Goal: Task Accomplishment & Management: Use online tool/utility

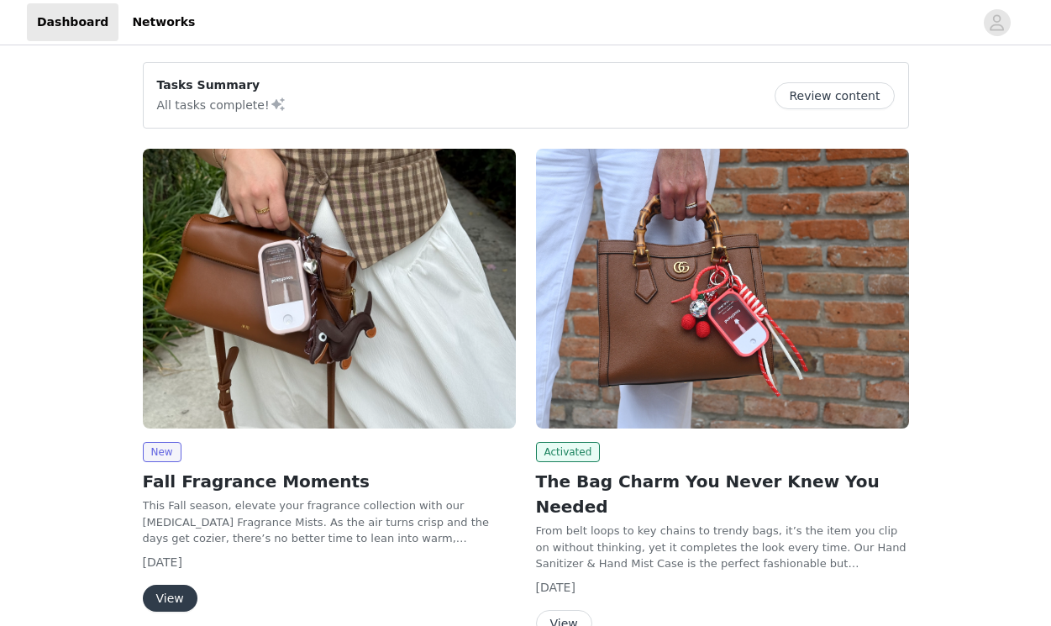
click at [557, 610] on button "View" at bounding box center [564, 623] width 56 height 27
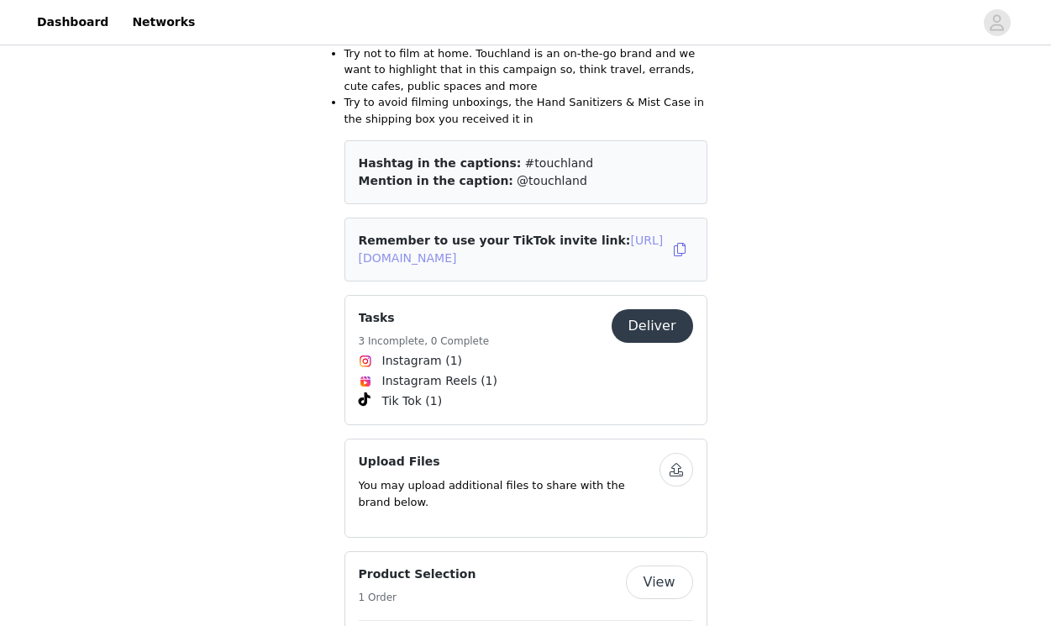
scroll to position [1322, 0]
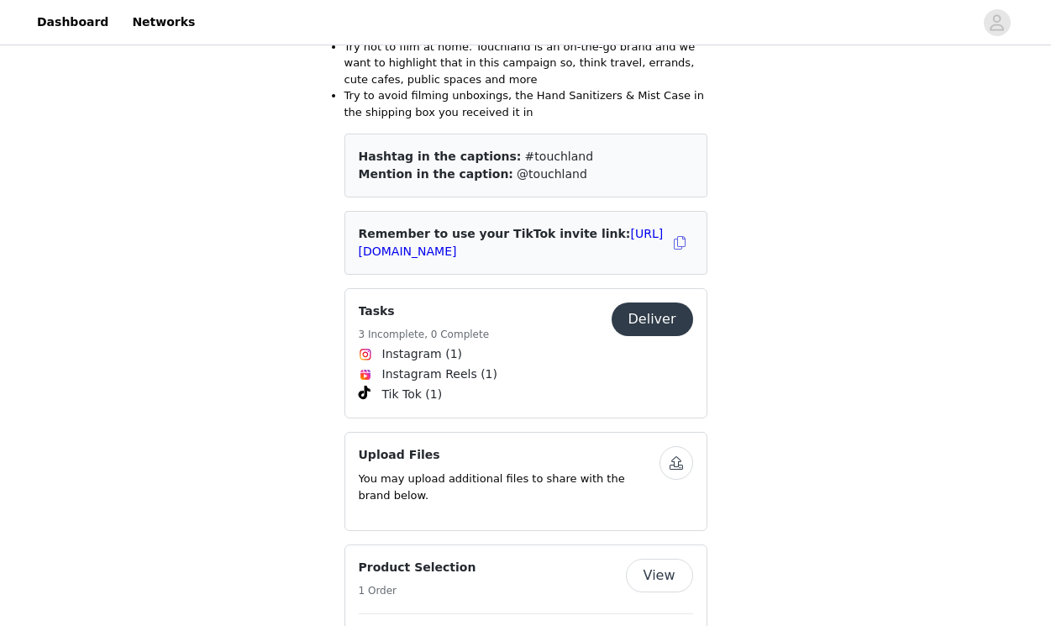
drag, startPoint x: 656, startPoint y: 294, endPoint x: 570, endPoint y: 426, distance: 157.2
click at [570, 426] on div "Back Activated The Bag Charm You Never Knew You Needed From belt loops to key c…" at bounding box center [525, 126] width 363 height 2135
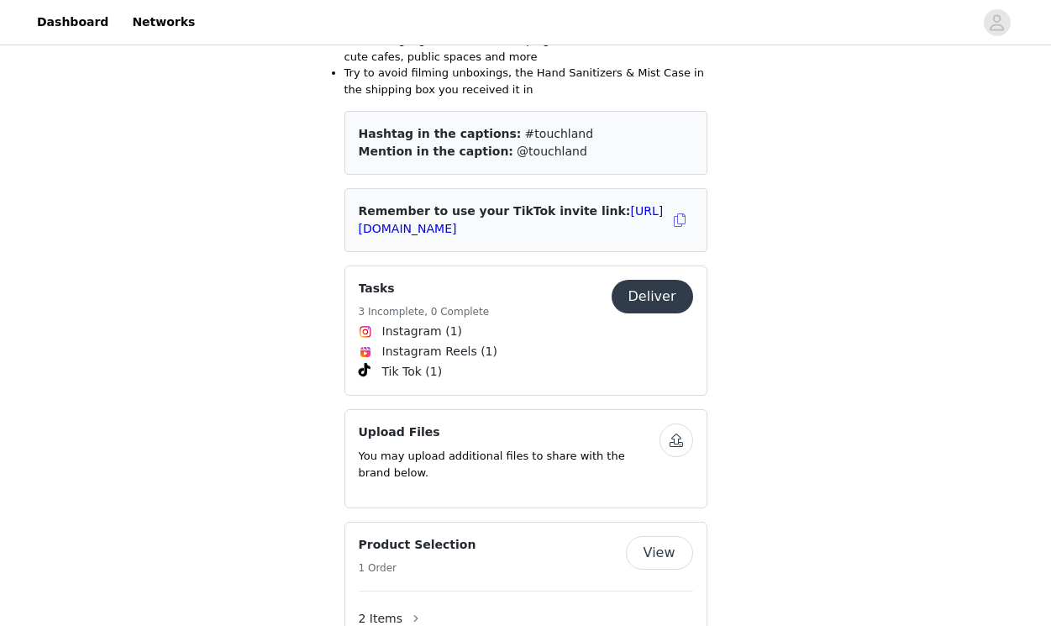
scroll to position [1352, 0]
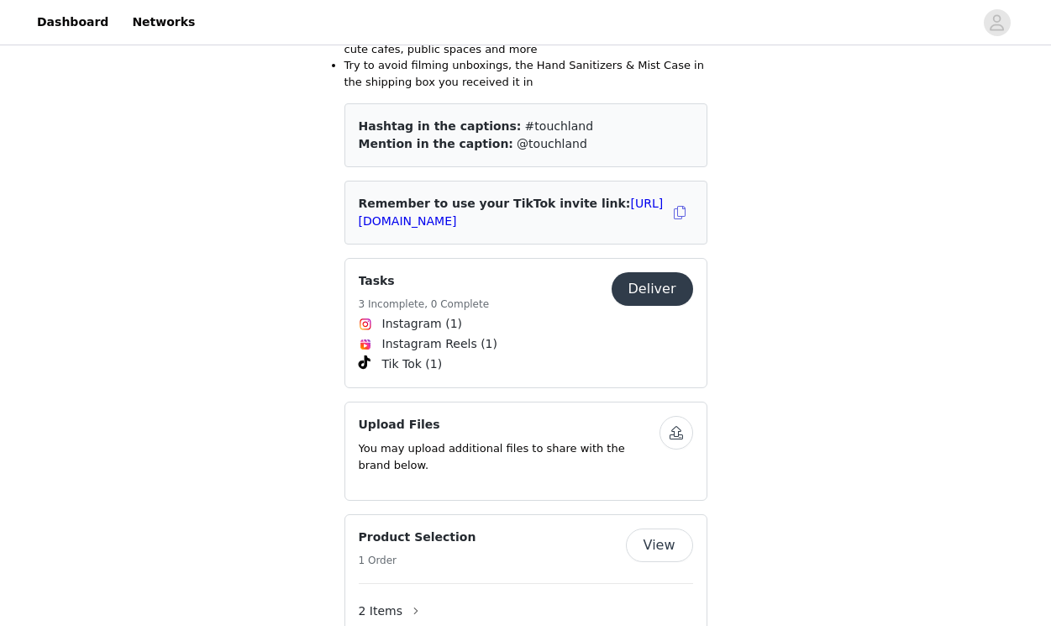
click at [647, 272] on button "Deliver" at bounding box center [651, 289] width 81 height 34
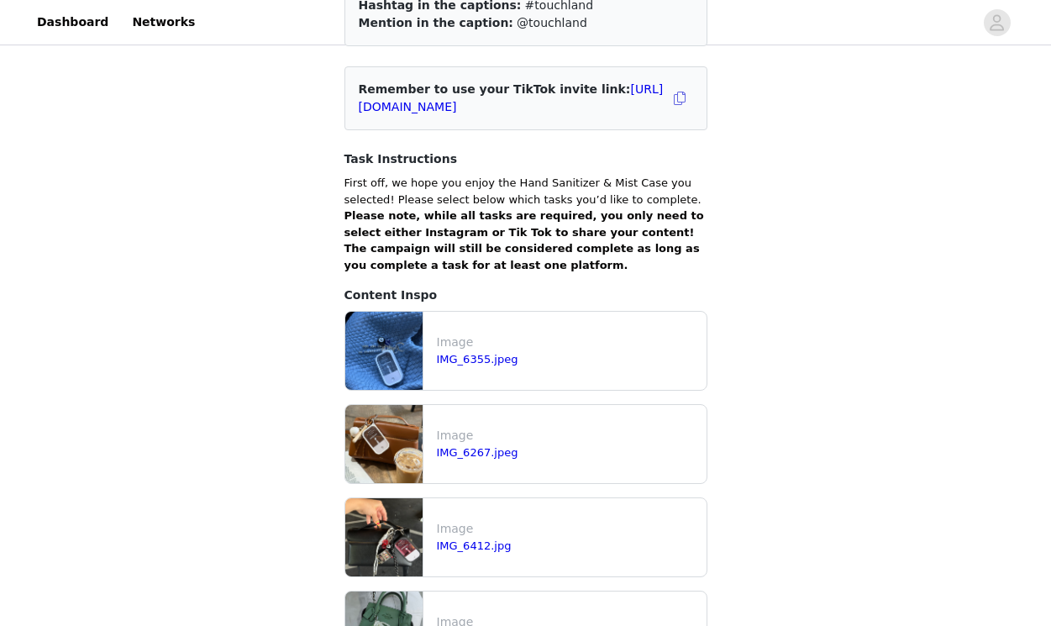
scroll to position [289, 0]
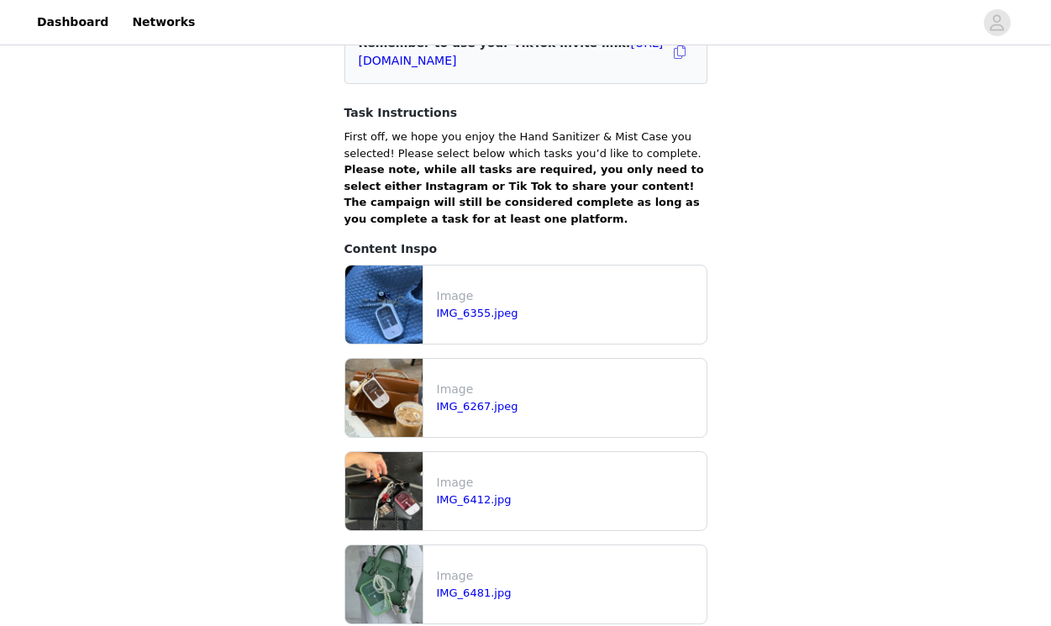
click at [482, 321] on div "IMG_6355.jpeg" at bounding box center [568, 313] width 263 height 17
click at [482, 319] on link "IMG_6355.jpeg" at bounding box center [477, 313] width 81 height 13
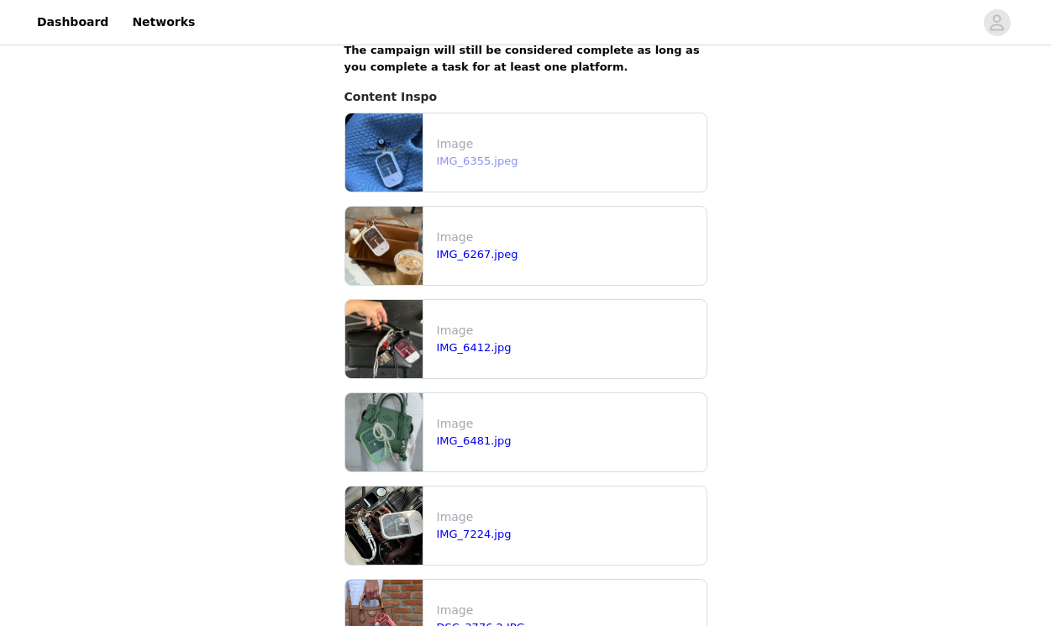
scroll to position [445, 0]
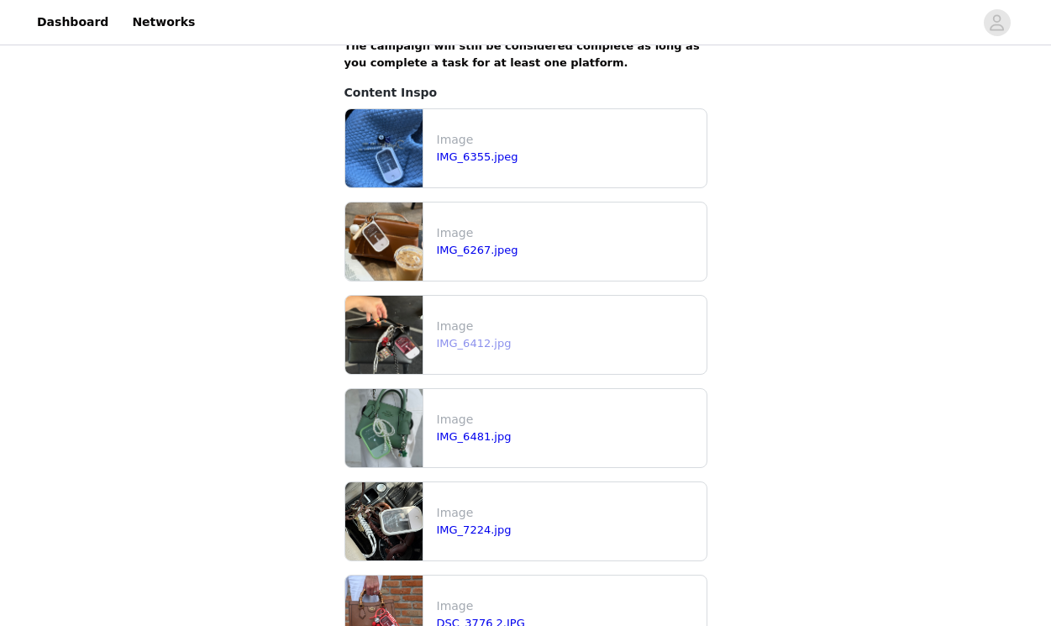
click at [464, 340] on link "IMG_6412.jpg" at bounding box center [474, 343] width 75 height 13
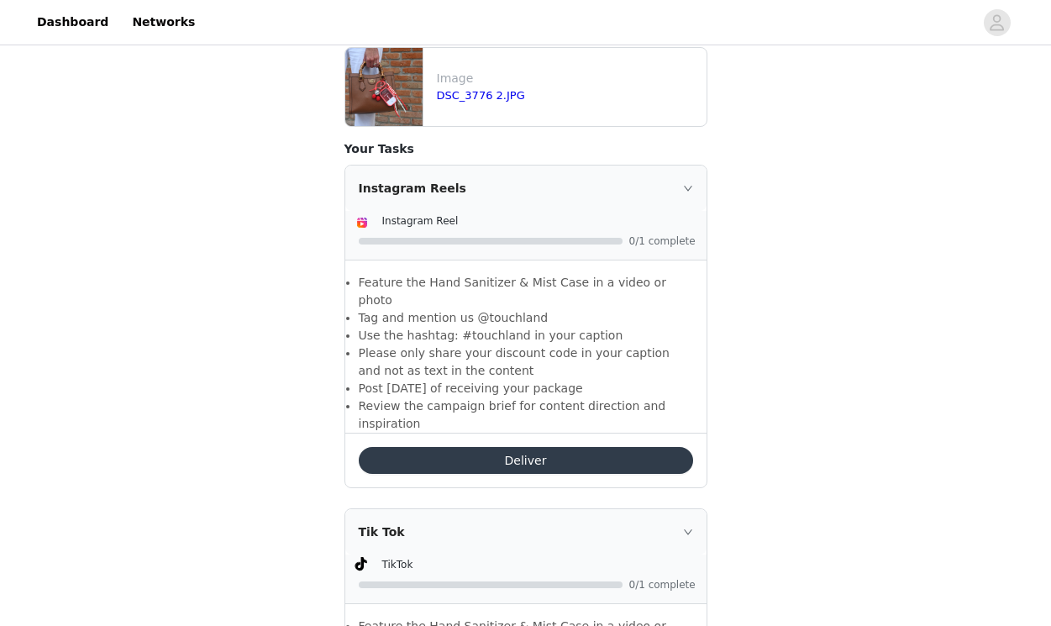
scroll to position [978, 0]
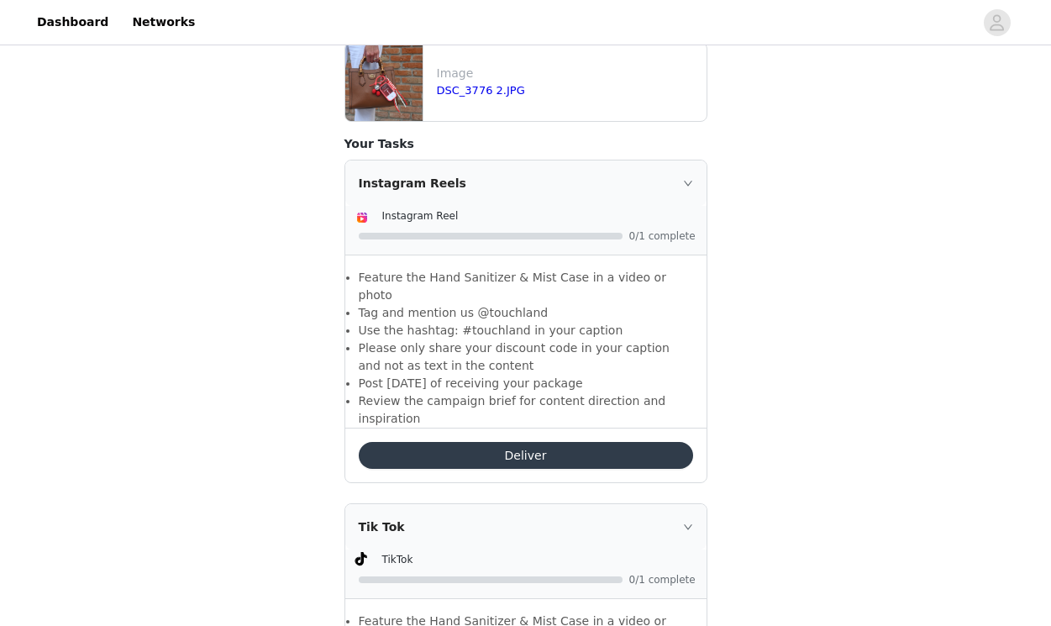
click at [523, 442] on button "Deliver" at bounding box center [526, 455] width 334 height 27
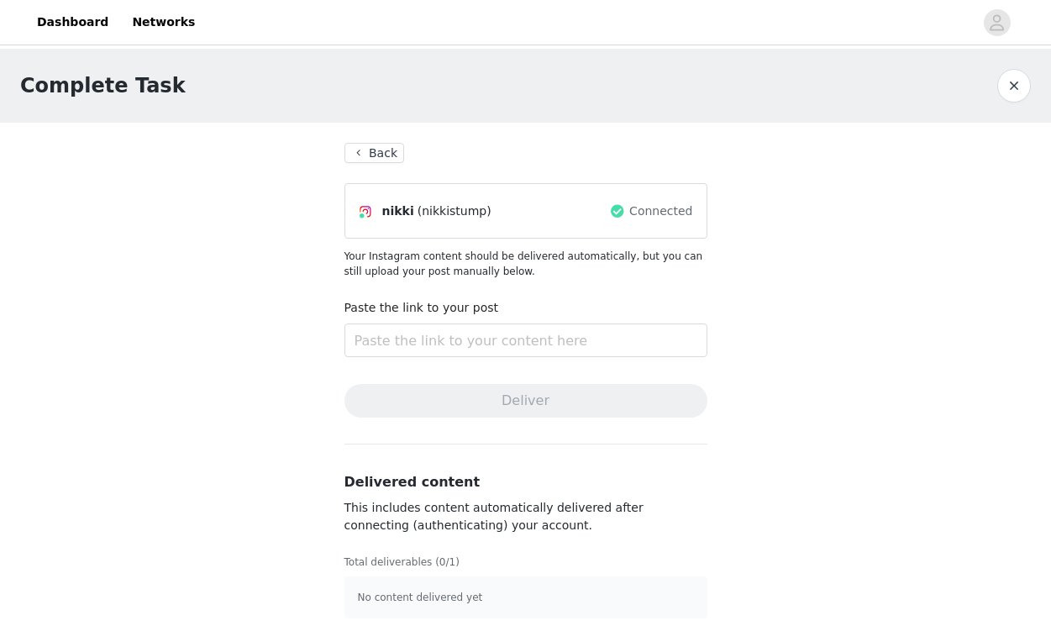
click at [381, 151] on button "Back" at bounding box center [374, 153] width 60 height 20
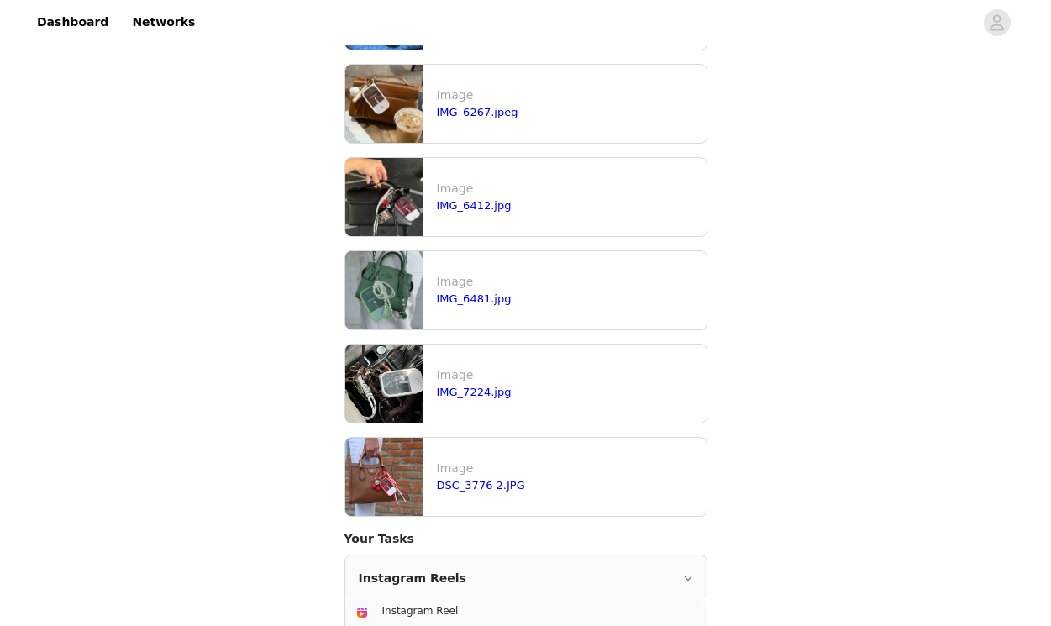
scroll to position [612, 0]
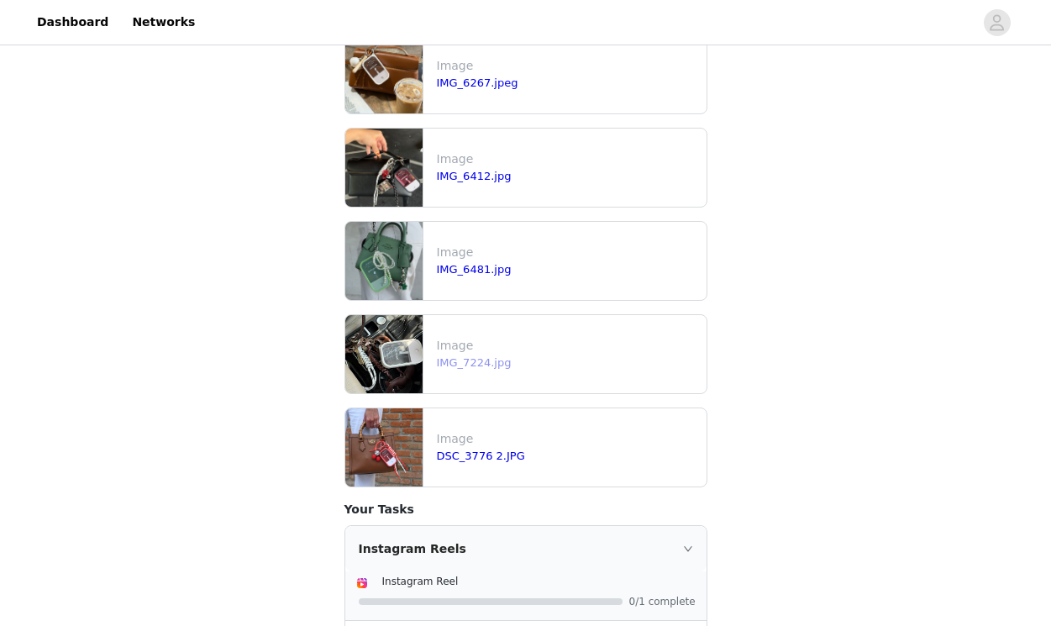
click at [464, 365] on link "IMG_7224.jpg" at bounding box center [474, 362] width 75 height 13
click at [458, 267] on link "IMG_6481.jpg" at bounding box center [474, 269] width 75 height 13
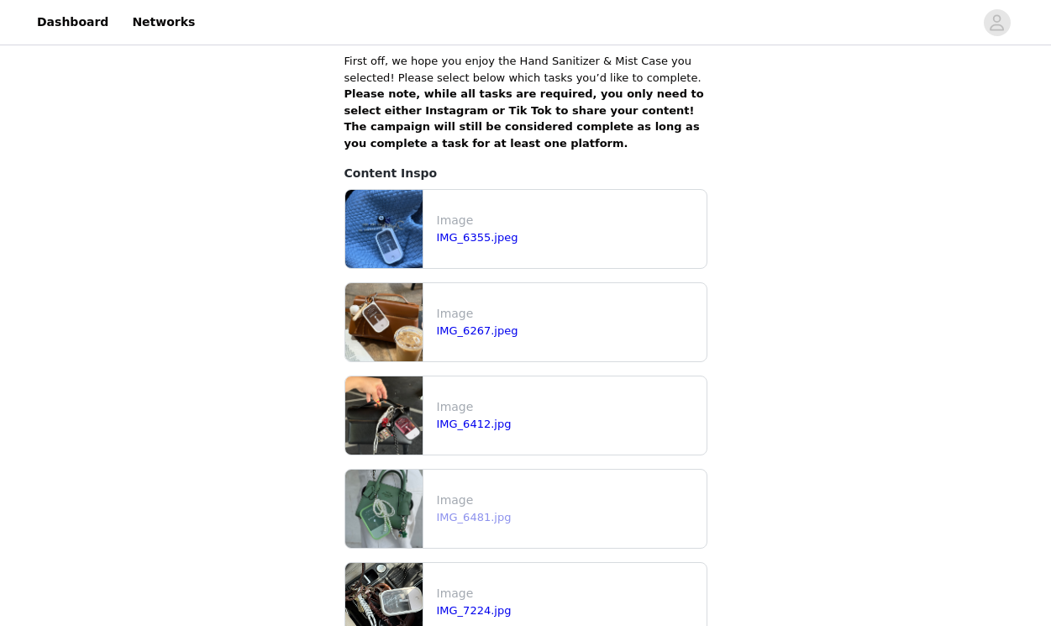
scroll to position [366, 0]
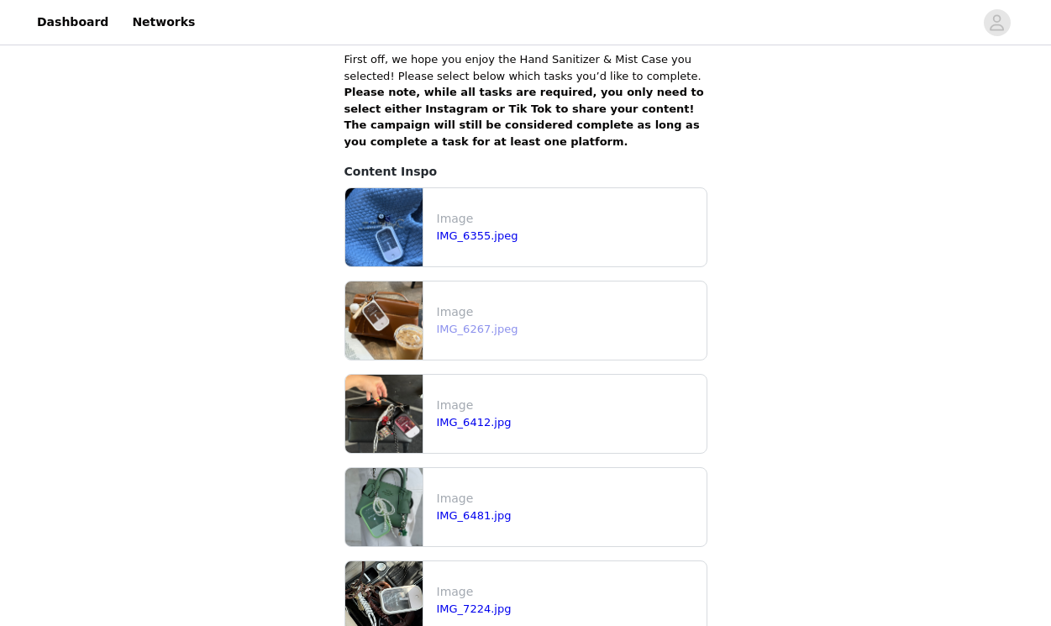
click at [493, 330] on link "IMG_6267.jpeg" at bounding box center [477, 328] width 81 height 13
